Goal: Transaction & Acquisition: Book appointment/travel/reservation

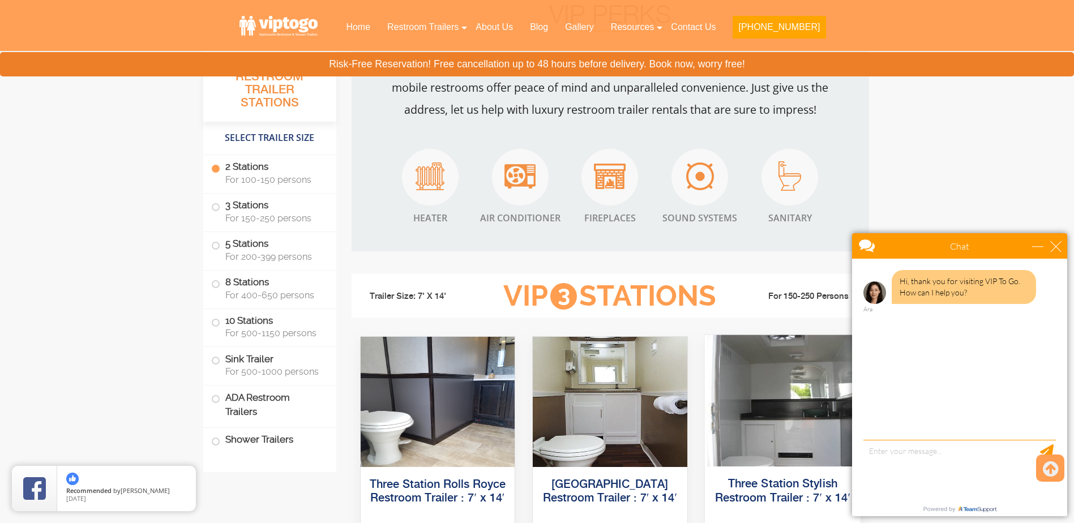
scroll to position [849, 0]
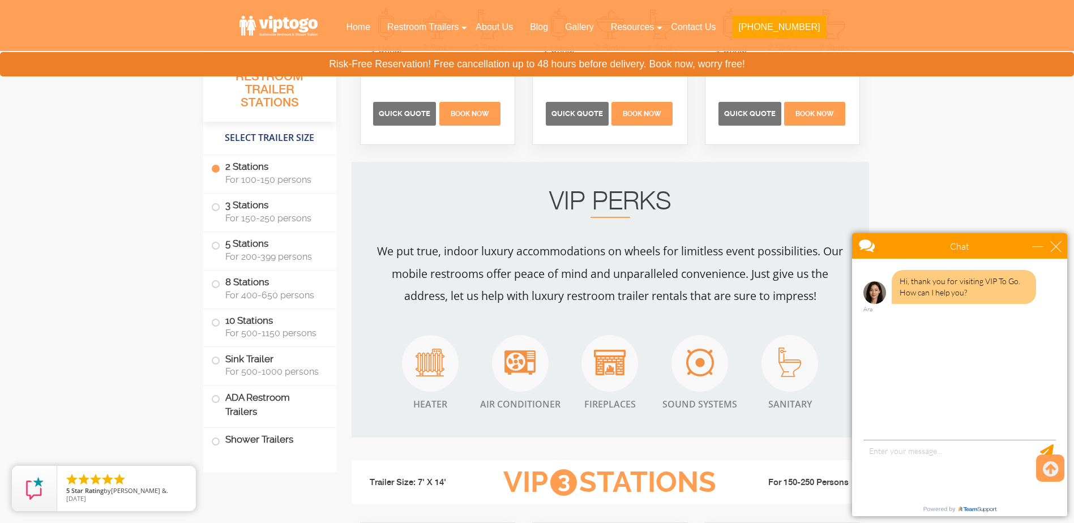
click at [239, 169] on label "2 Stations For 100-150 persons" at bounding box center [269, 172] width 117 height 35
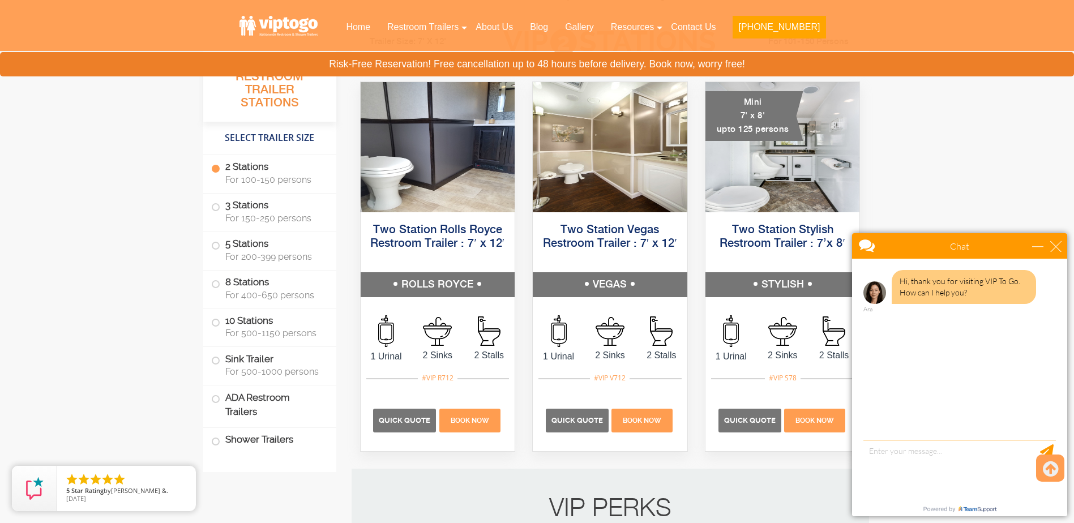
scroll to position [516, 0]
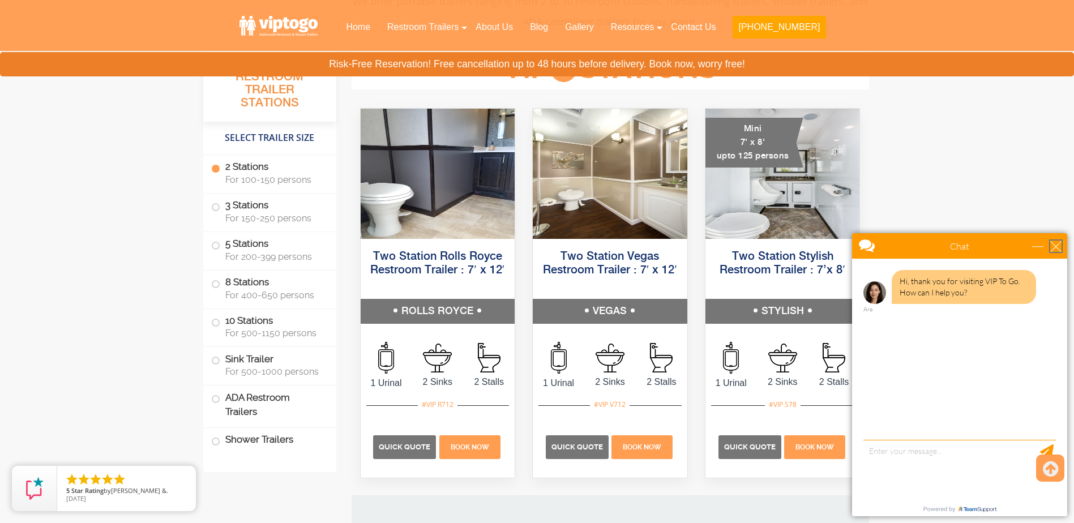
click at [1057, 246] on div "close" at bounding box center [1056, 246] width 11 height 11
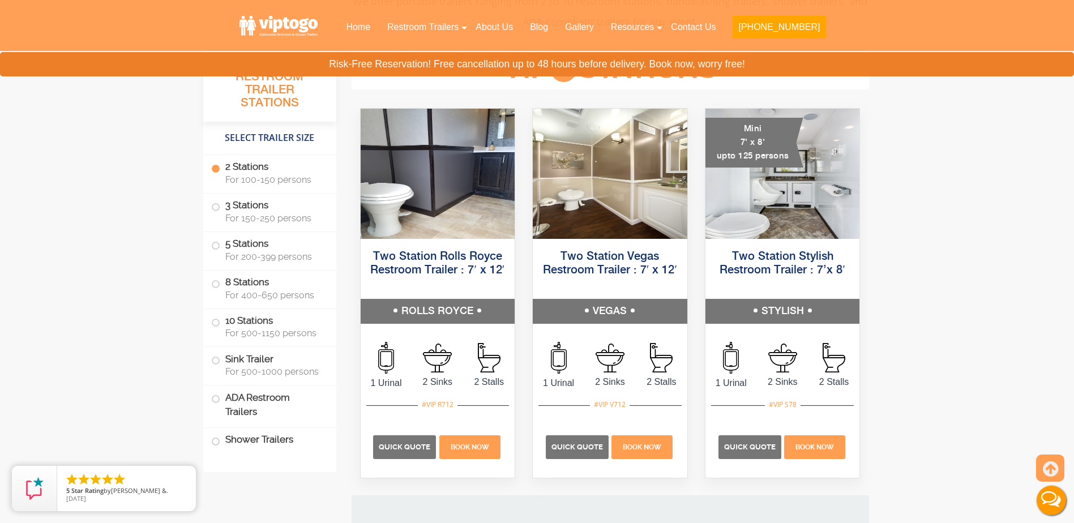
scroll to position [0, 0]
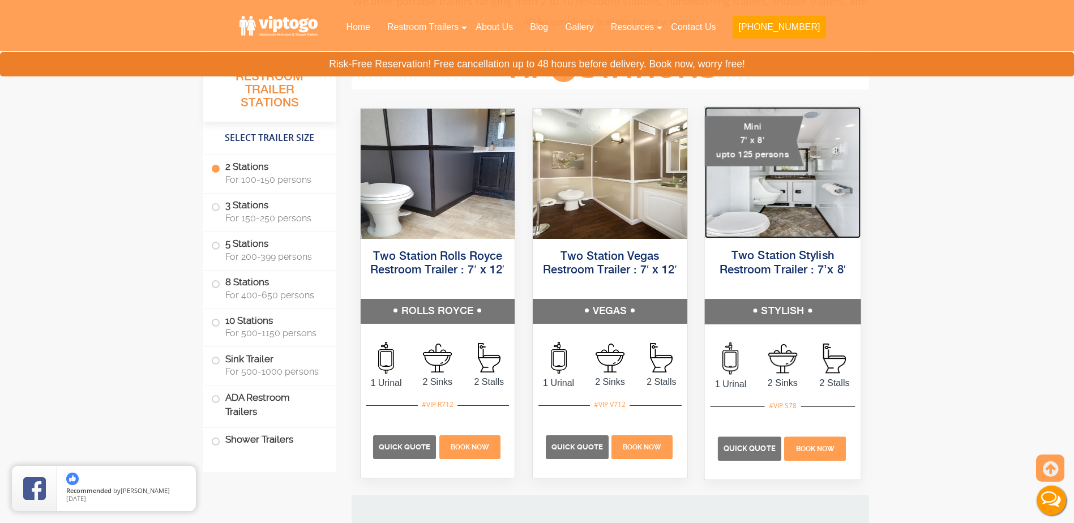
click at [769, 199] on img at bounding box center [783, 172] width 156 height 131
